Goal: Check status

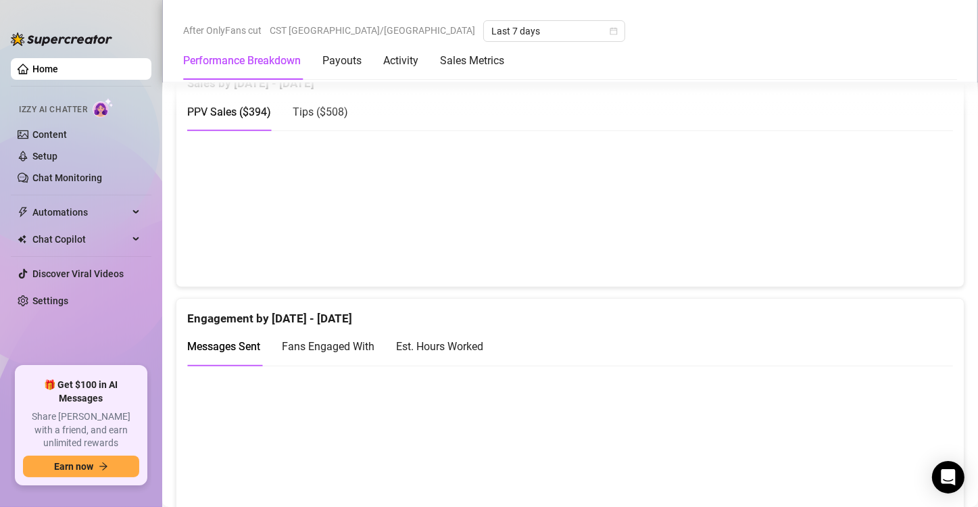
scroll to position [692, 0]
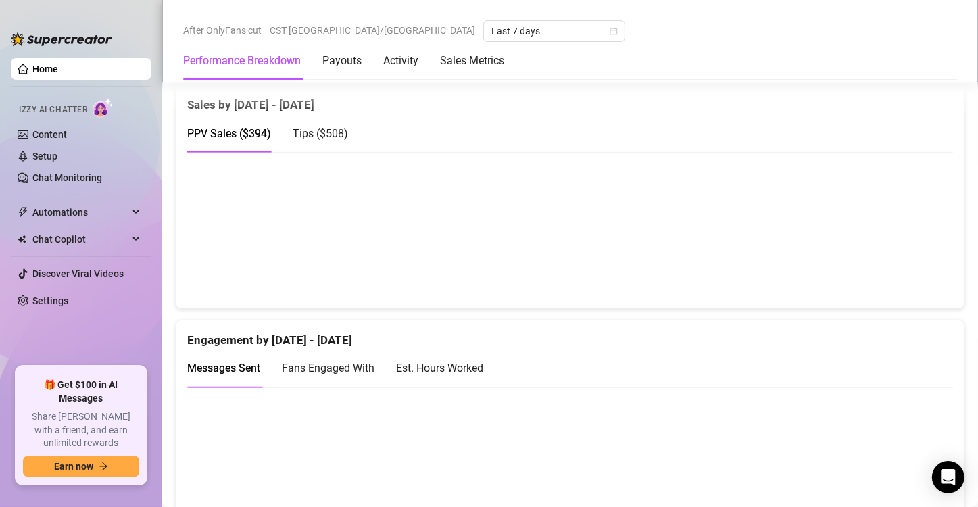
click at [456, 368] on div "Est. Hours Worked" at bounding box center [439, 368] width 87 height 17
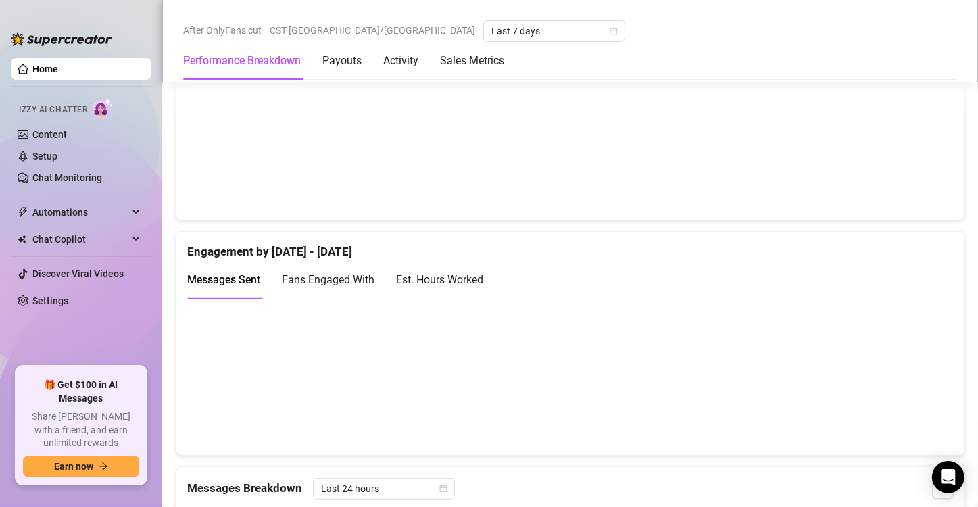
scroll to position [784, 0]
click at [469, 272] on div "Est. Hours Worked" at bounding box center [439, 276] width 87 height 17
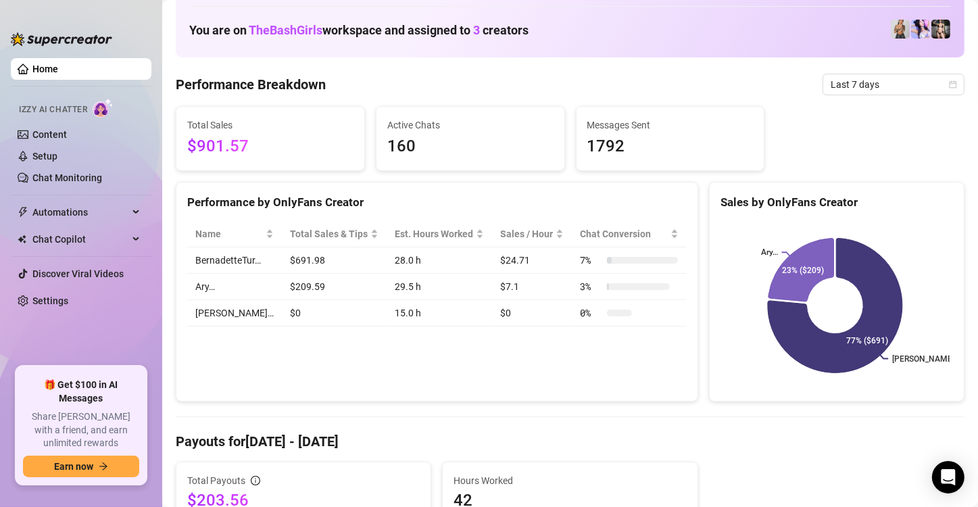
scroll to position [66, 0]
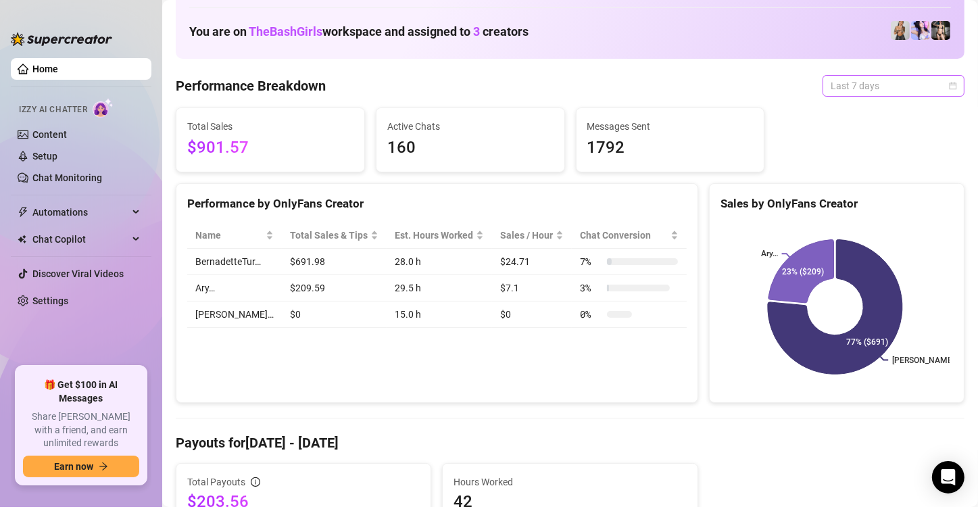
click at [850, 91] on span "Last 7 days" at bounding box center [894, 86] width 126 height 20
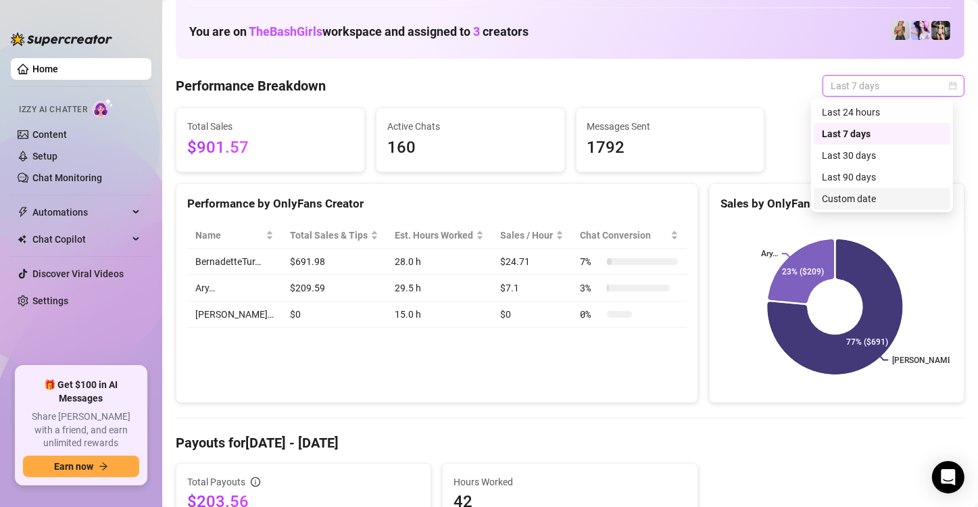
click at [841, 195] on div "Custom date" at bounding box center [882, 198] width 120 height 15
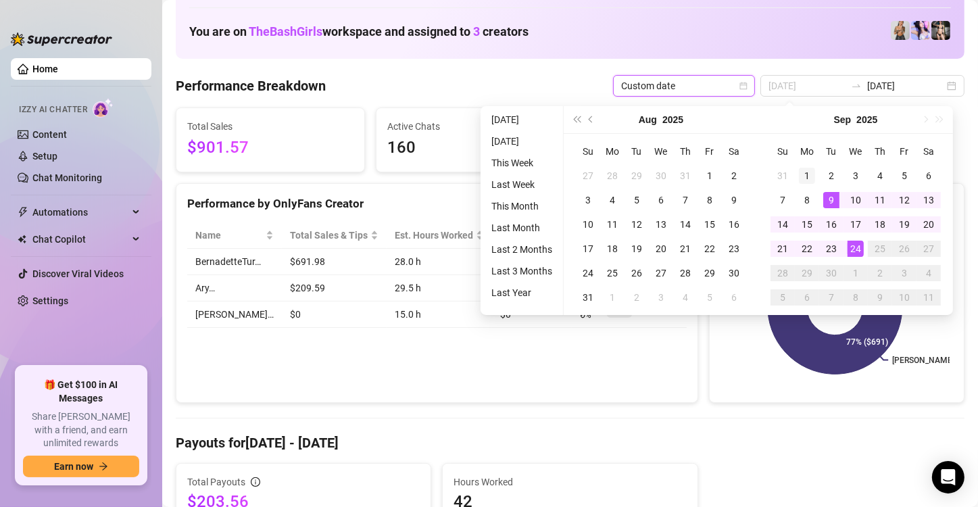
type input "[DATE]"
click at [812, 177] on div "1" at bounding box center [807, 176] width 16 height 16
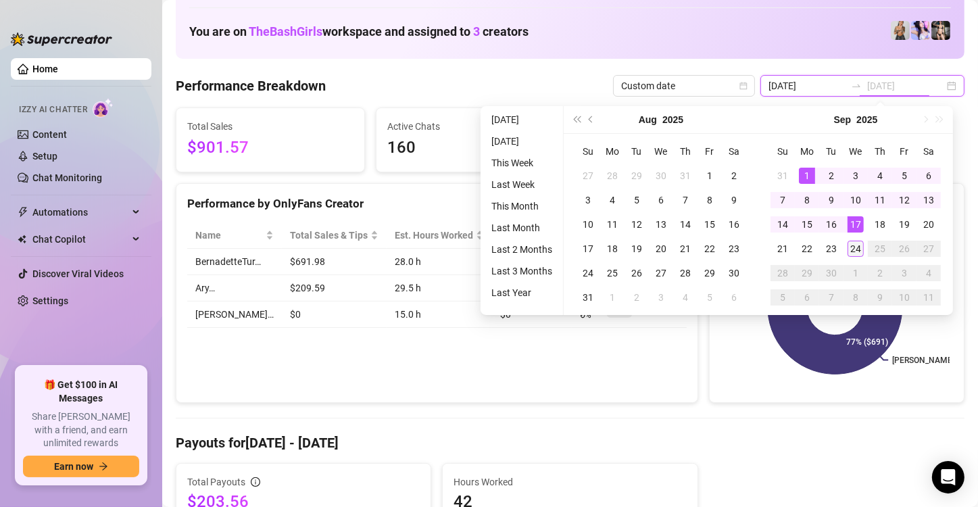
type input "[DATE]"
click at [853, 243] on div "24" at bounding box center [856, 249] width 16 height 16
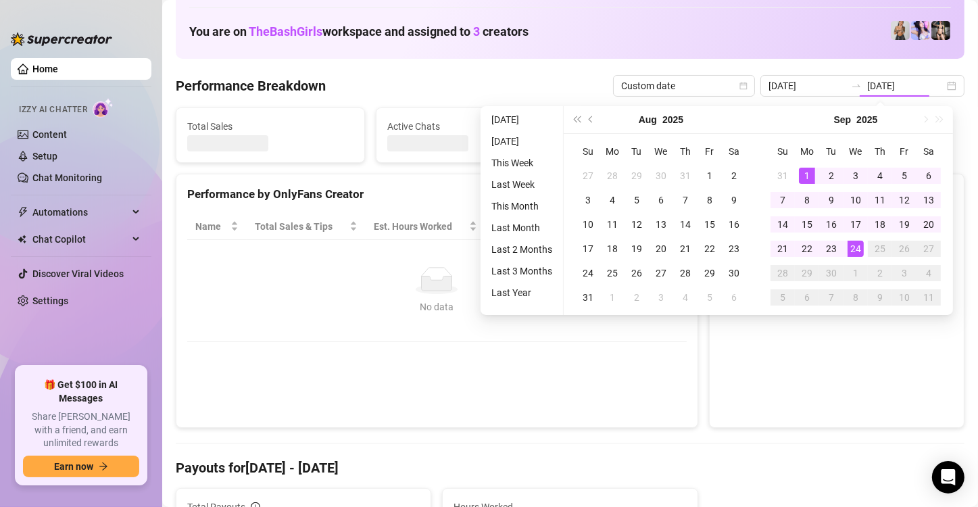
type input "[DATE]"
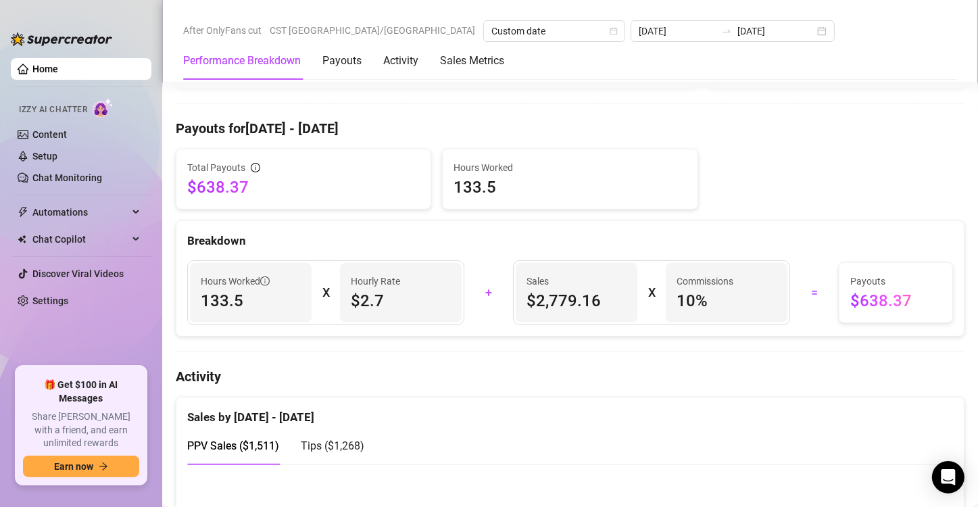
scroll to position [733, 0]
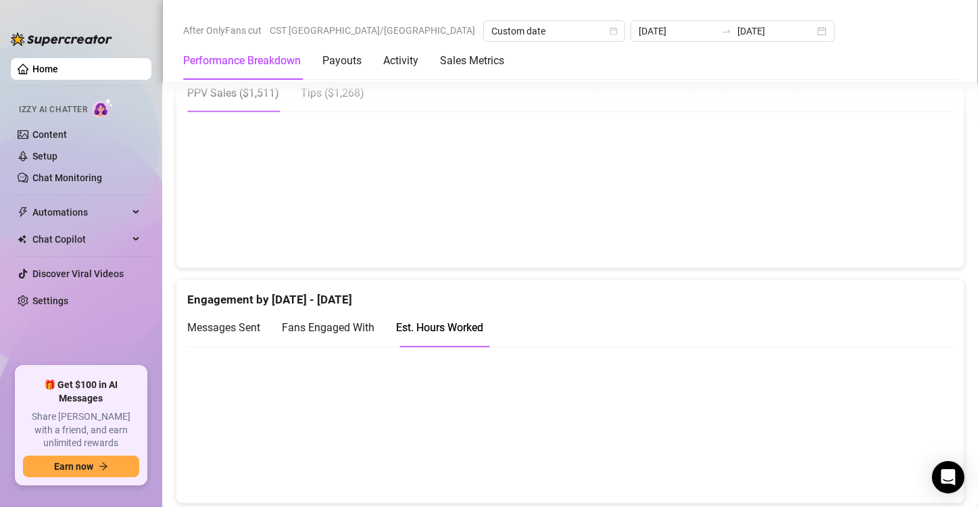
click at [925, 348] on div "Messages Sent Fans Engaged With Est. Hours Worked" at bounding box center [570, 332] width 766 height 49
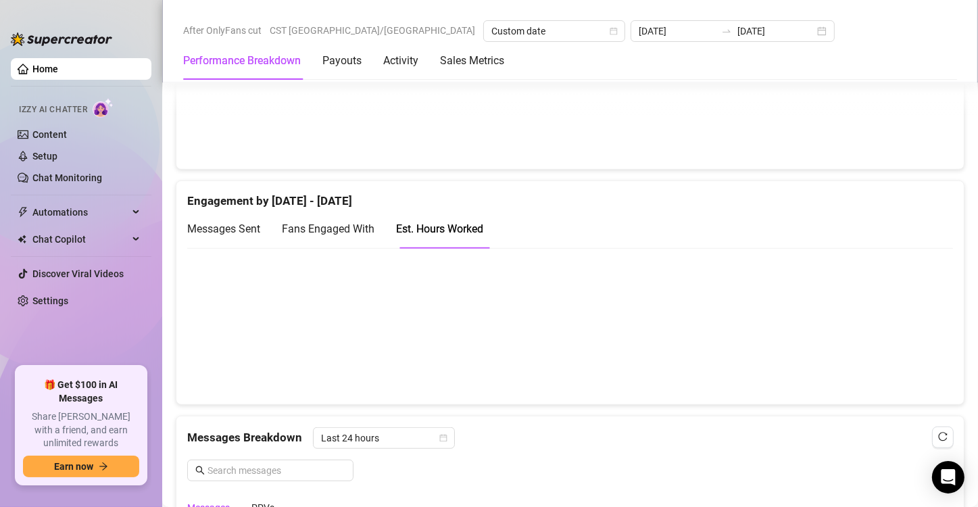
scroll to position [832, 0]
click at [335, 220] on div "Fans Engaged With" at bounding box center [328, 228] width 93 height 17
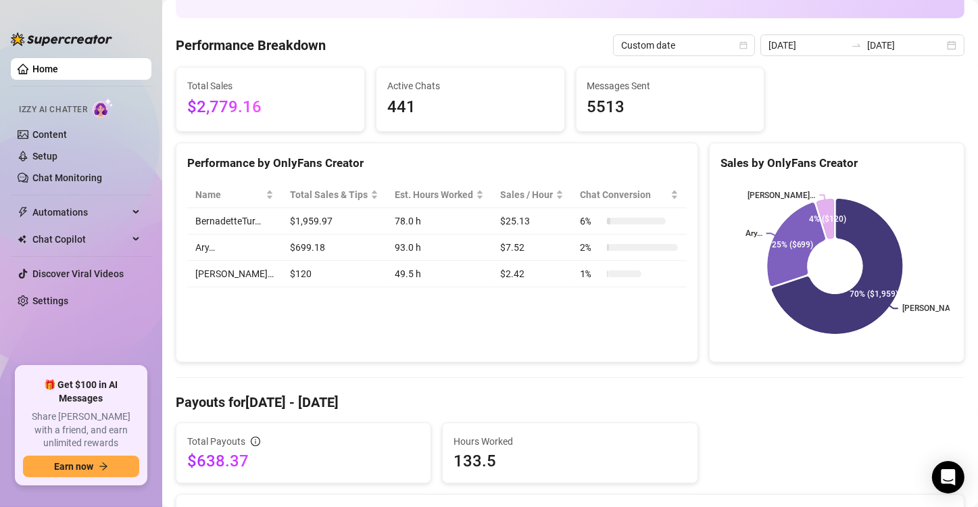
scroll to position [0, 0]
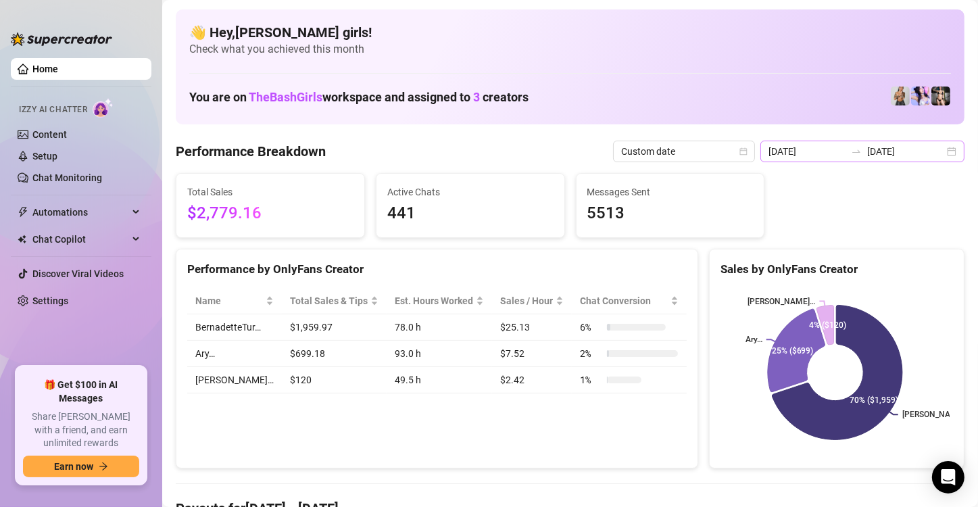
click at [887, 160] on div "[DATE] [DATE]" at bounding box center [863, 152] width 204 height 22
click at [632, 70] on div "👋 Hey, [PERSON_NAME] girls ! Check what you achieved this month You are on TheB…" at bounding box center [570, 66] width 789 height 115
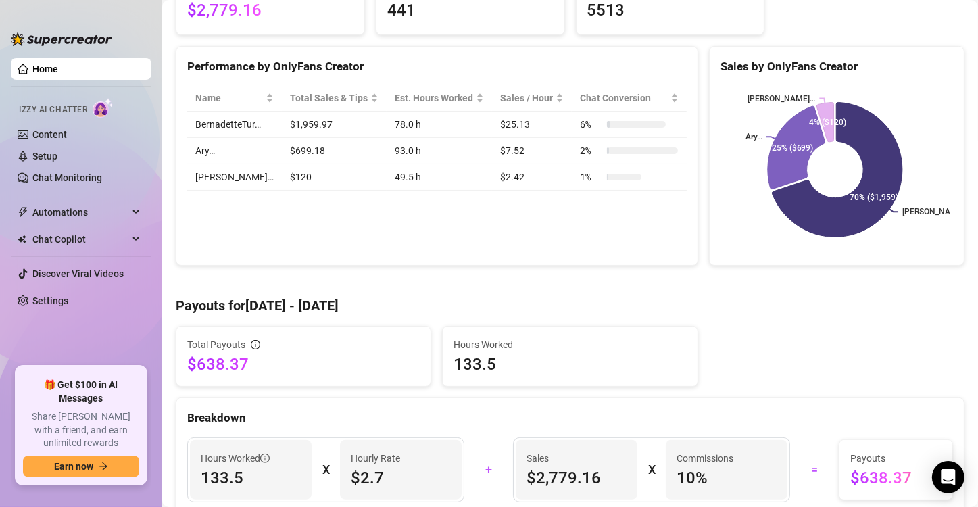
scroll to position [208, 0]
